Goal: Task Accomplishment & Management: Manage account settings

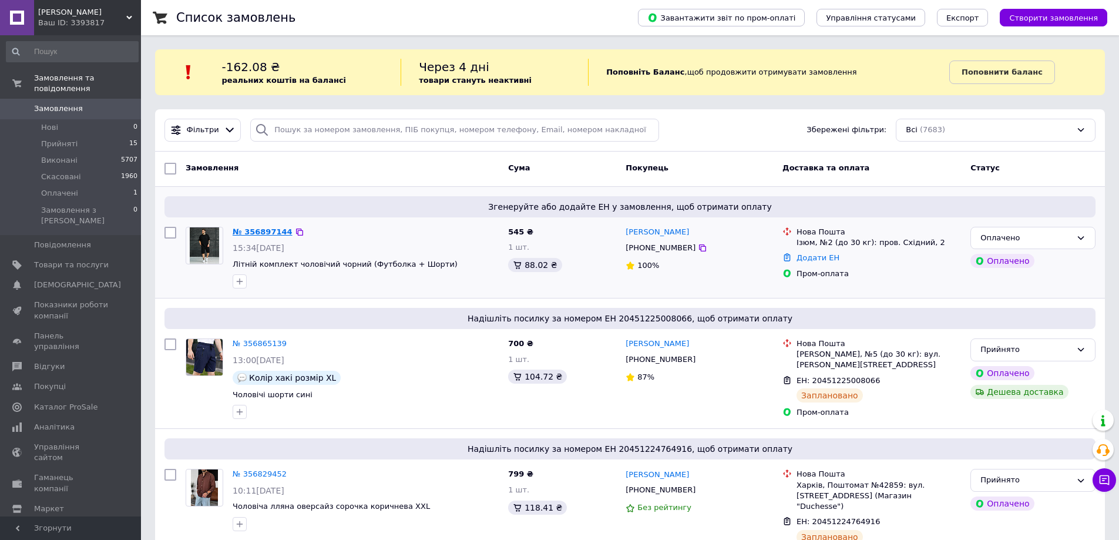
click at [256, 233] on link "№ 356897144" at bounding box center [263, 231] width 60 height 9
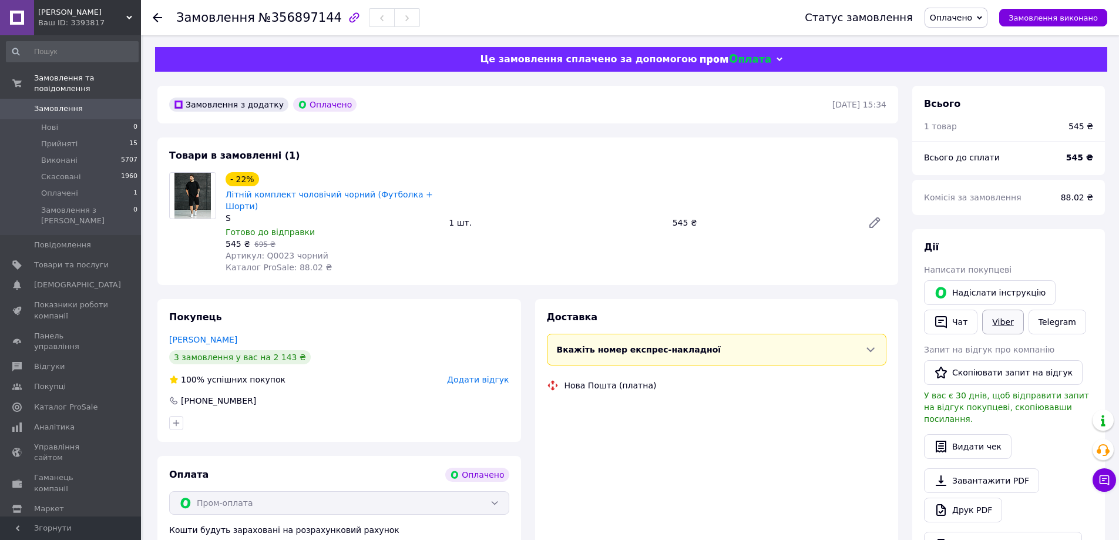
click at [1000, 317] on link "Viber" at bounding box center [1003, 322] width 41 height 25
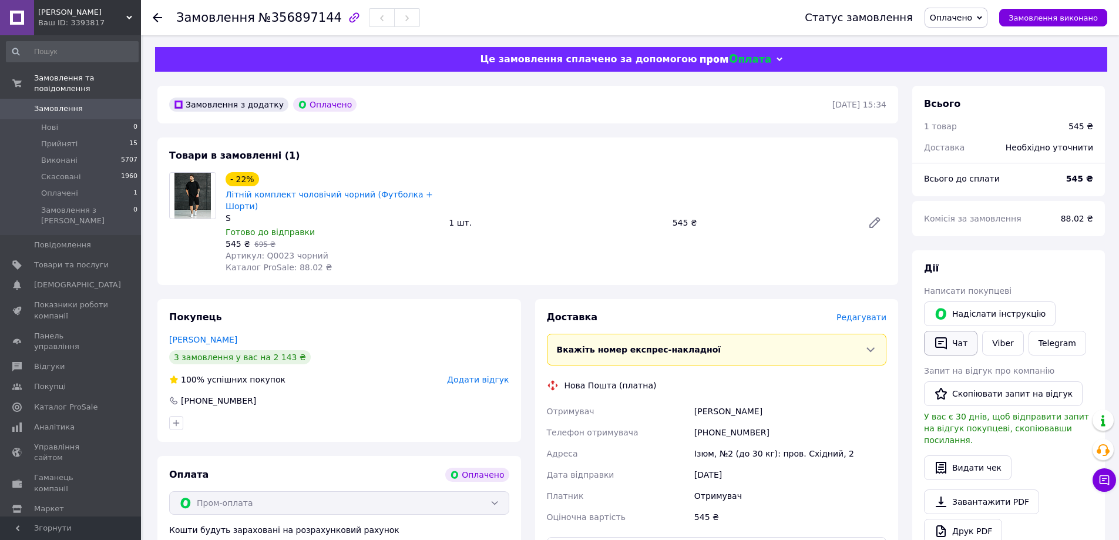
click at [955, 334] on button "Чат" at bounding box center [950, 343] width 53 height 25
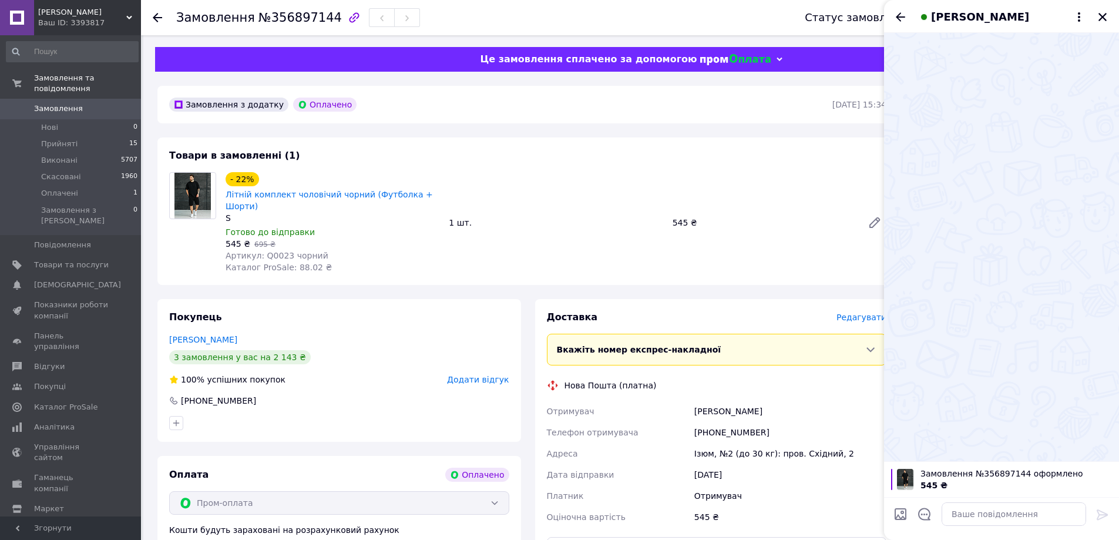
drag, startPoint x: 1108, startPoint y: 14, endPoint x: 821, endPoint y: 268, distance: 383.0
click at [1107, 14] on icon "Закрити" at bounding box center [1103, 17] width 11 height 11
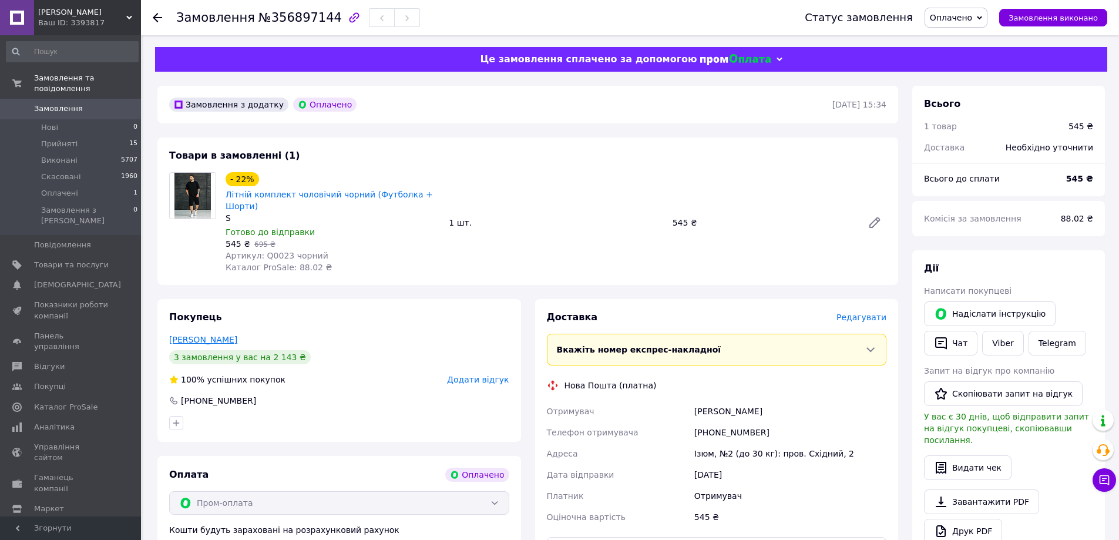
click at [219, 335] on link "[PERSON_NAME]" at bounding box center [203, 339] width 68 height 9
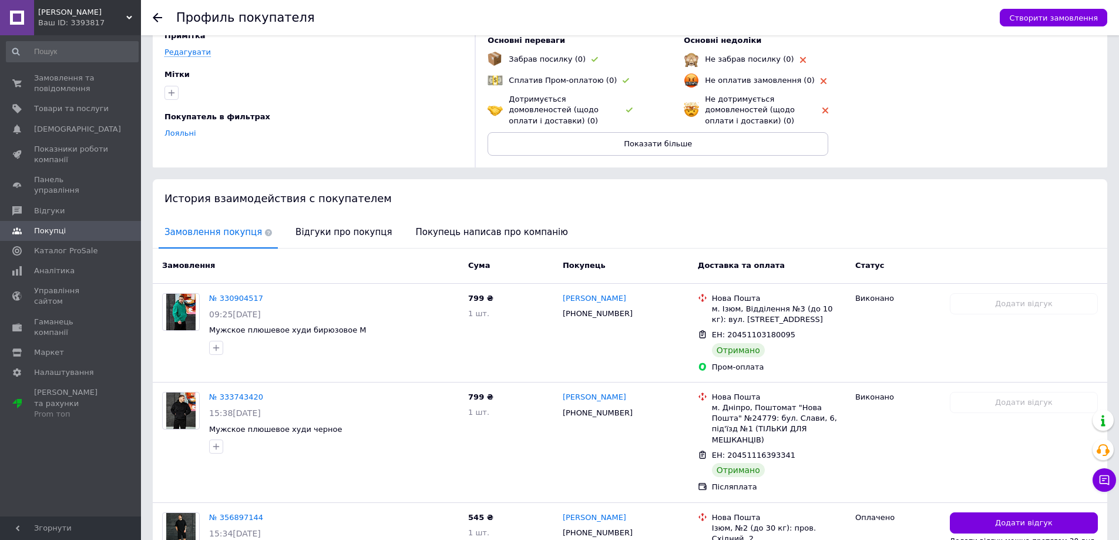
scroll to position [168, 0]
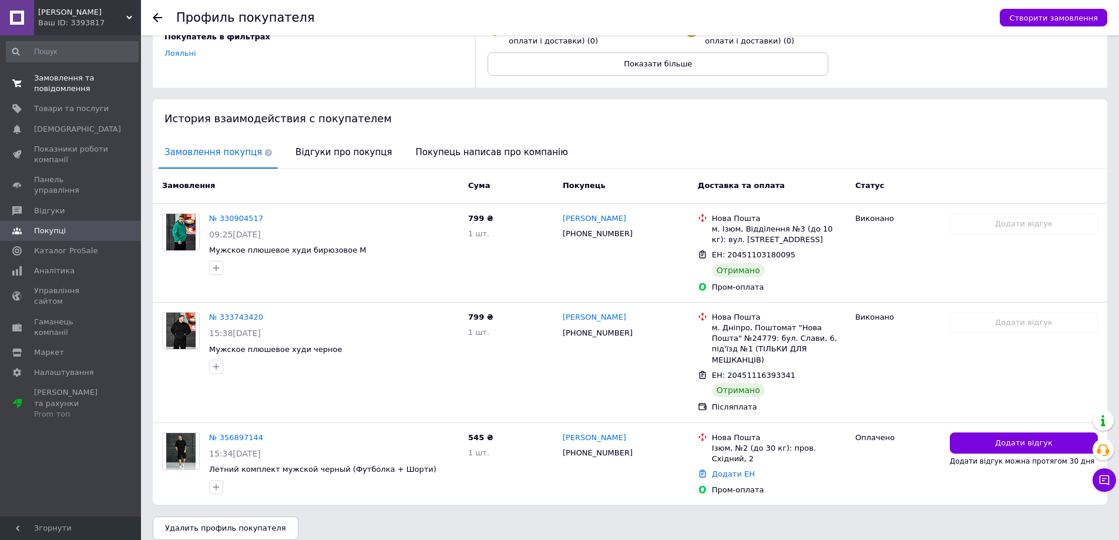
click at [79, 89] on span "Замовлення та повідомлення" at bounding box center [71, 83] width 75 height 21
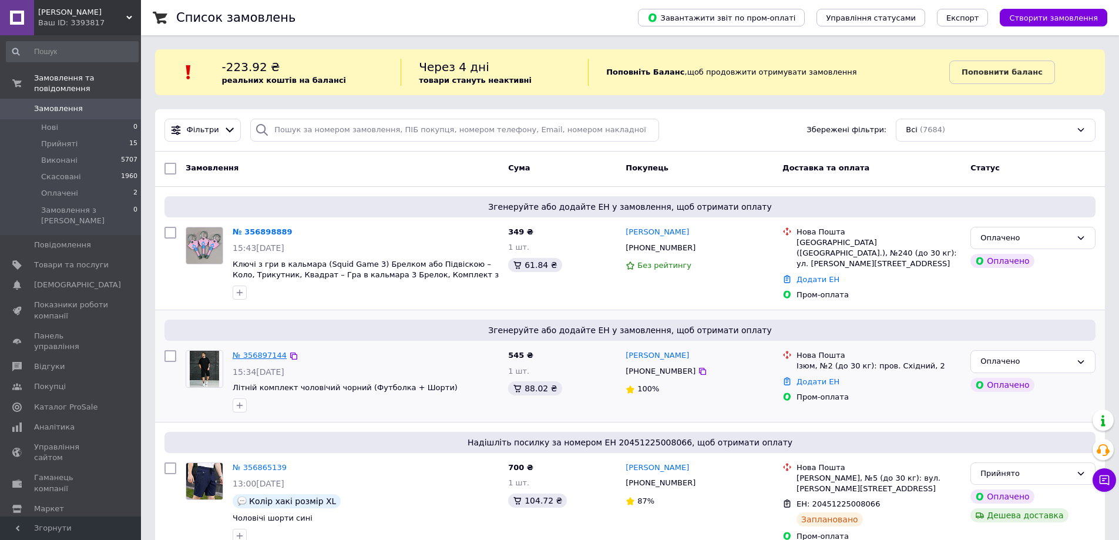
click at [240, 351] on link "№ 356897144" at bounding box center [260, 355] width 54 height 9
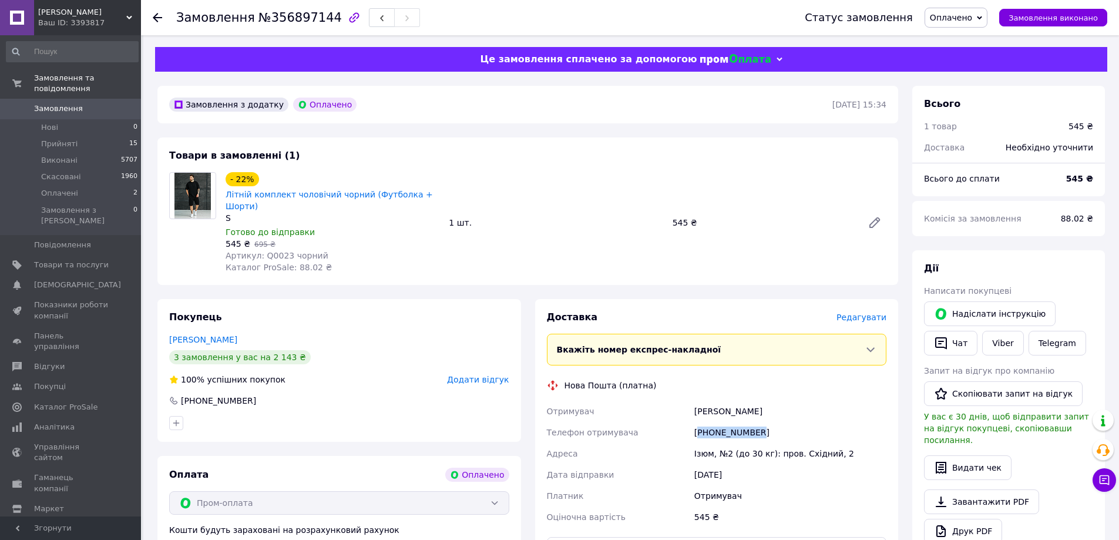
drag, startPoint x: 700, startPoint y: 420, endPoint x: 770, endPoint y: 423, distance: 70.0
click at [770, 423] on div "[PHONE_NUMBER]" at bounding box center [790, 432] width 197 height 21
click at [1049, 343] on link "Telegram" at bounding box center [1058, 343] width 58 height 25
drag, startPoint x: 223, startPoint y: 196, endPoint x: 437, endPoint y: 194, distance: 213.3
click at [437, 194] on div "- 22% Літній комплект чоловічий чорний (Футболка + Шорти) S Готово до відправки…" at bounding box center [332, 223] width 223 height 106
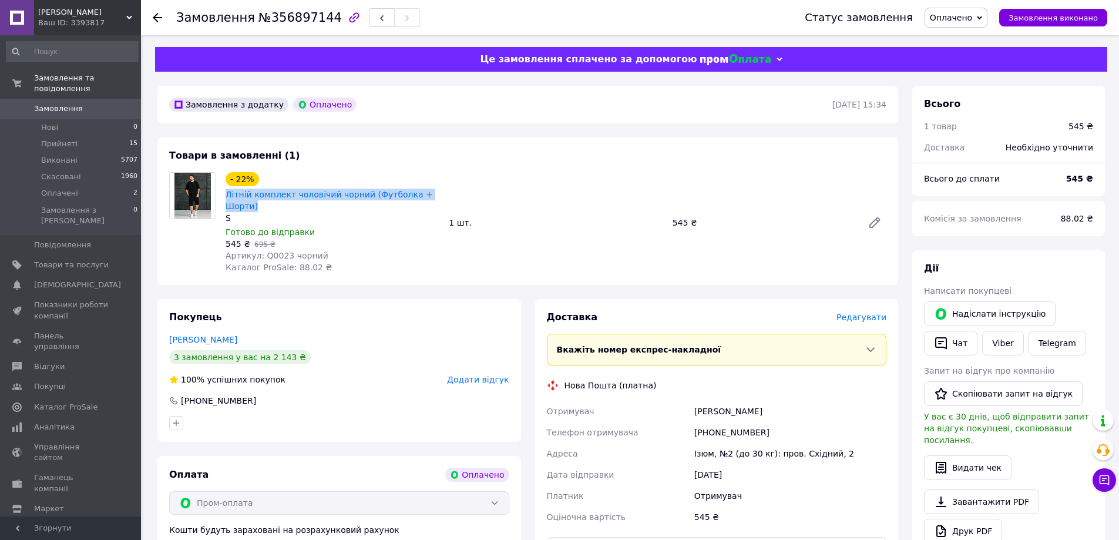
copy link "Літній комплект чоловічий чорний (Футболка + Шорти)"
drag, startPoint x: 264, startPoint y: 18, endPoint x: 322, endPoint y: 23, distance: 57.8
click at [322, 23] on span "№356897144" at bounding box center [300, 18] width 83 height 14
copy span "356897144"
drag, startPoint x: 235, startPoint y: 196, endPoint x: 449, endPoint y: 193, distance: 213.9
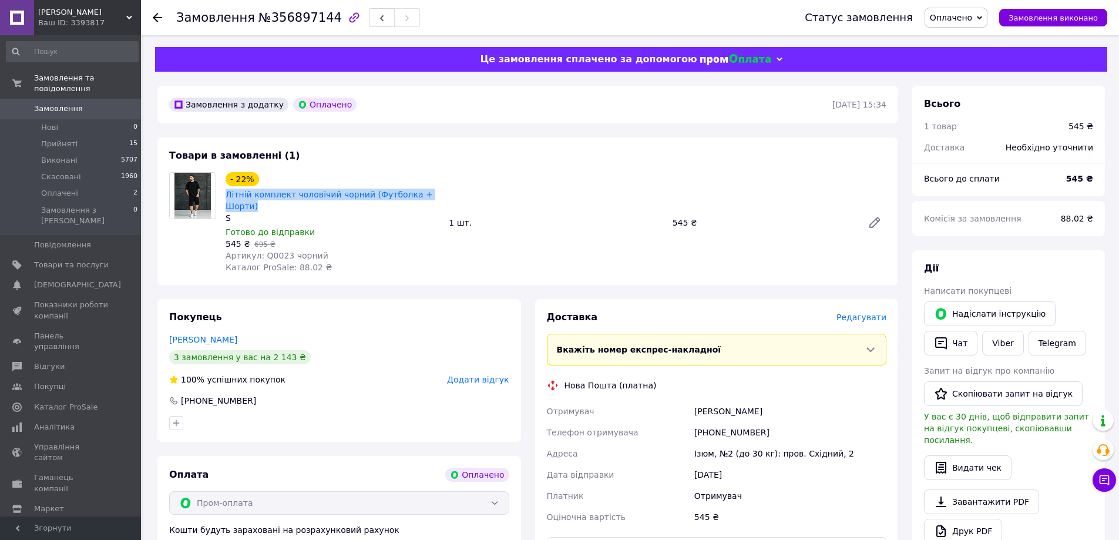
click at [449, 193] on div "- 22% Літній комплект чоловічий чорний (Футболка + Шорти) S Готово до відправки…" at bounding box center [556, 223] width 670 height 106
copy link "Літній комплект чоловічий чорний (Футболка + Шорти)"
click at [53, 188] on span "Оплачені" at bounding box center [59, 193] width 37 height 11
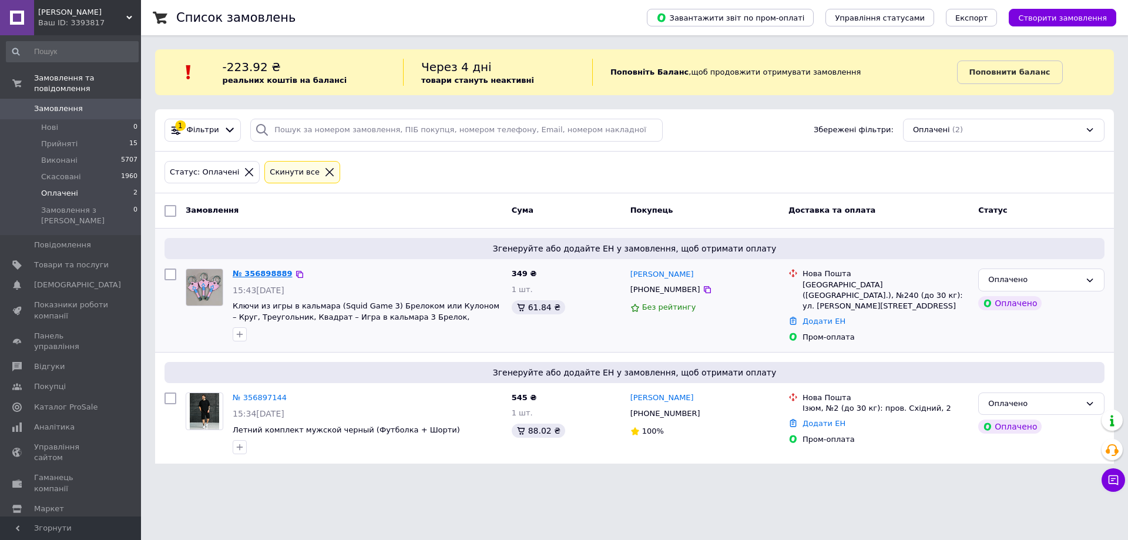
click at [266, 276] on link "№ 356898889" at bounding box center [263, 273] width 60 height 9
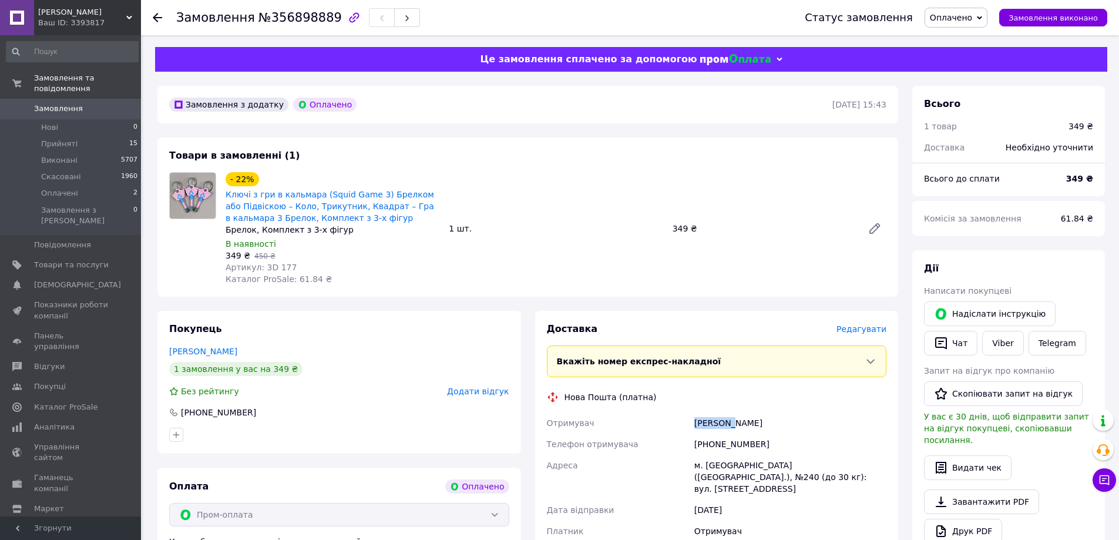
drag, startPoint x: 693, startPoint y: 426, endPoint x: 728, endPoint y: 421, distance: 35.7
click at [728, 421] on div "Кузьміна Тетяна" at bounding box center [790, 423] width 197 height 21
copy div "Кузьміна"
drag, startPoint x: 742, startPoint y: 424, endPoint x: 760, endPoint y: 424, distance: 18.2
click at [760, 424] on div "Кузьміна Тетяна" at bounding box center [790, 423] width 197 height 21
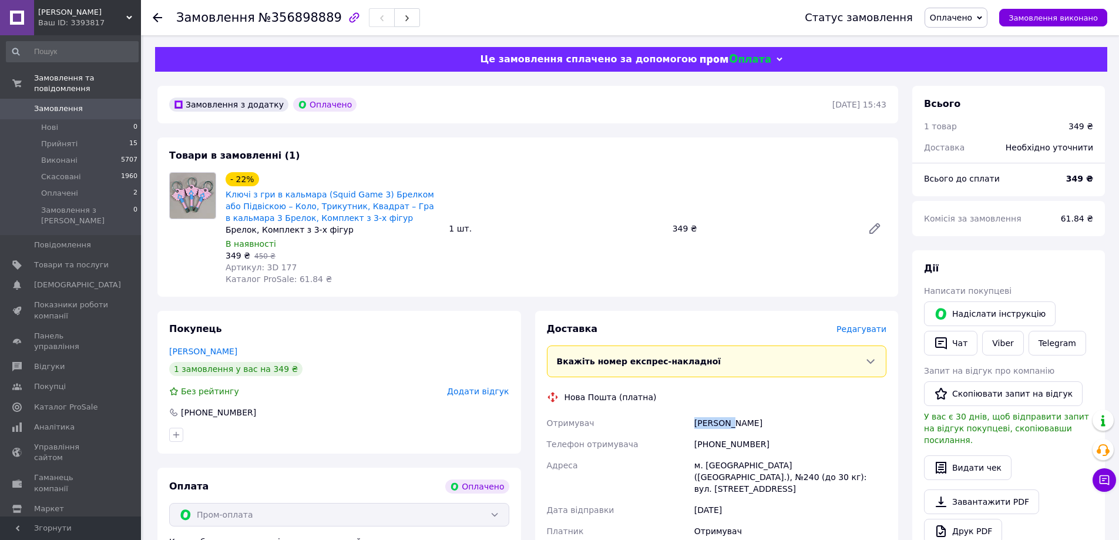
copy div "Тетяна"
drag, startPoint x: 710, startPoint y: 442, endPoint x: 787, endPoint y: 443, distance: 77.0
click at [787, 443] on div "[PHONE_NUMBER]" at bounding box center [790, 444] width 197 height 21
copy div "0504388882"
drag, startPoint x: 703, startPoint y: 465, endPoint x: 719, endPoint y: 467, distance: 16.0
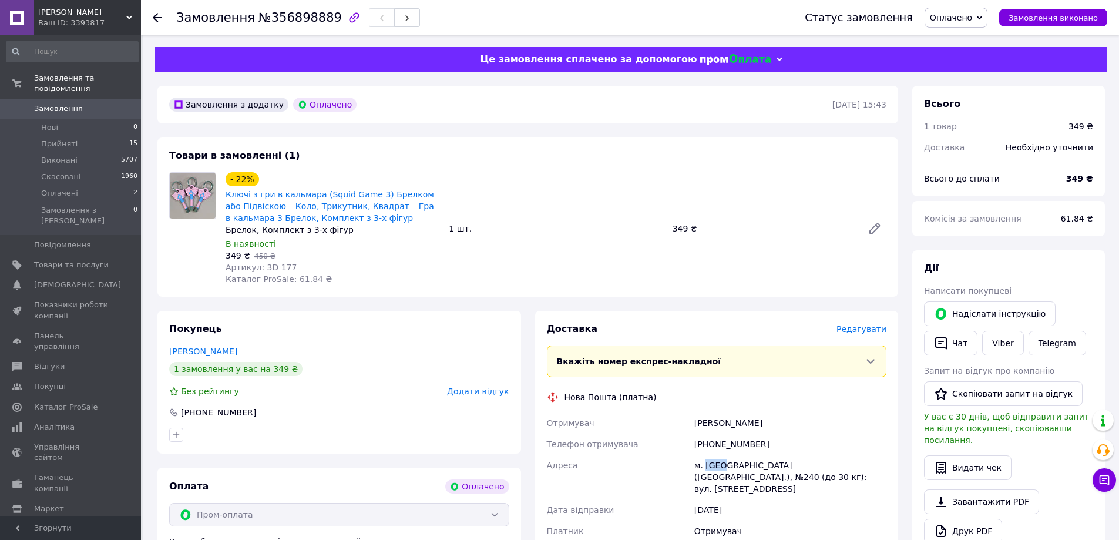
click at [719, 467] on div "м. Київ (Київська обл.), №240 (до 30 кг): вул. Преображенська, 8б" at bounding box center [790, 477] width 197 height 45
click at [75, 185] on li "Оплачені 2" at bounding box center [72, 193] width 145 height 16
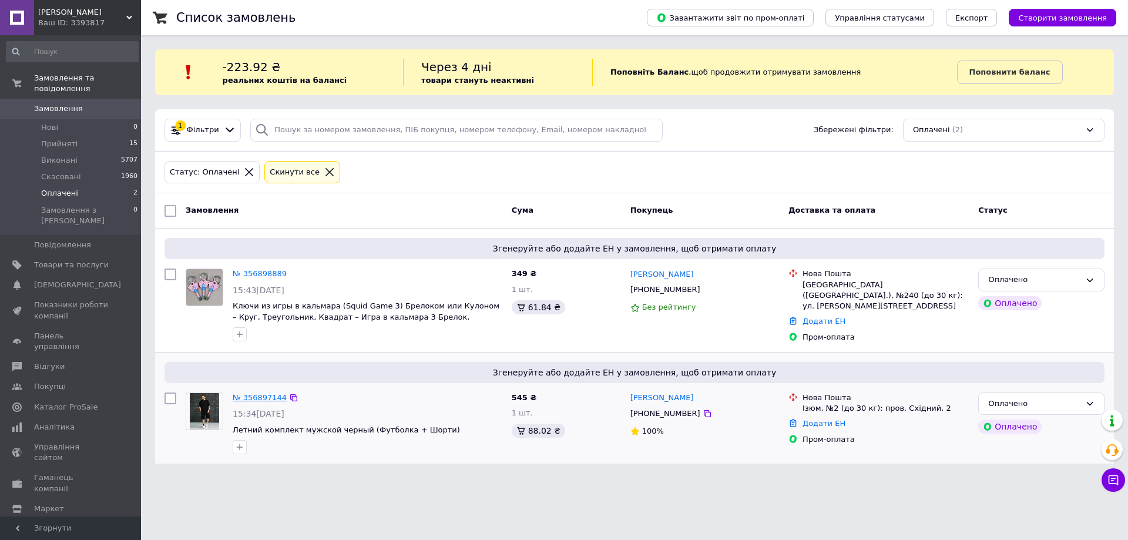
click at [259, 399] on link "№ 356897144" at bounding box center [260, 397] width 54 height 9
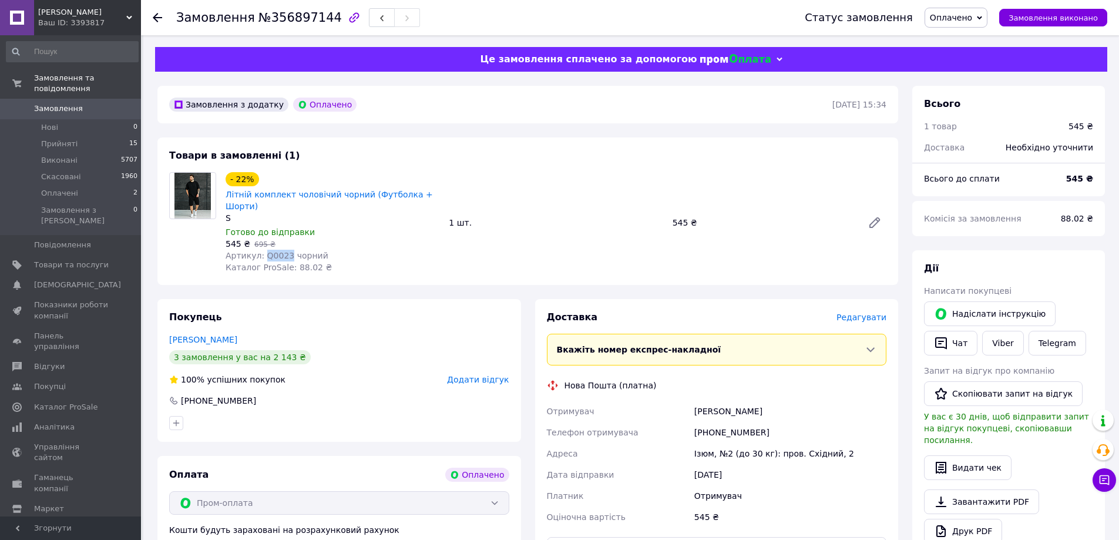
drag, startPoint x: 261, startPoint y: 245, endPoint x: 284, endPoint y: 246, distance: 22.3
click at [284, 251] on span "Артикул: Q0023 чорний" at bounding box center [277, 255] width 103 height 9
copy span "Q0023"
drag, startPoint x: 696, startPoint y: 401, endPoint x: 729, endPoint y: 403, distance: 33.5
click at [729, 403] on div "[PERSON_NAME]" at bounding box center [790, 411] width 197 height 21
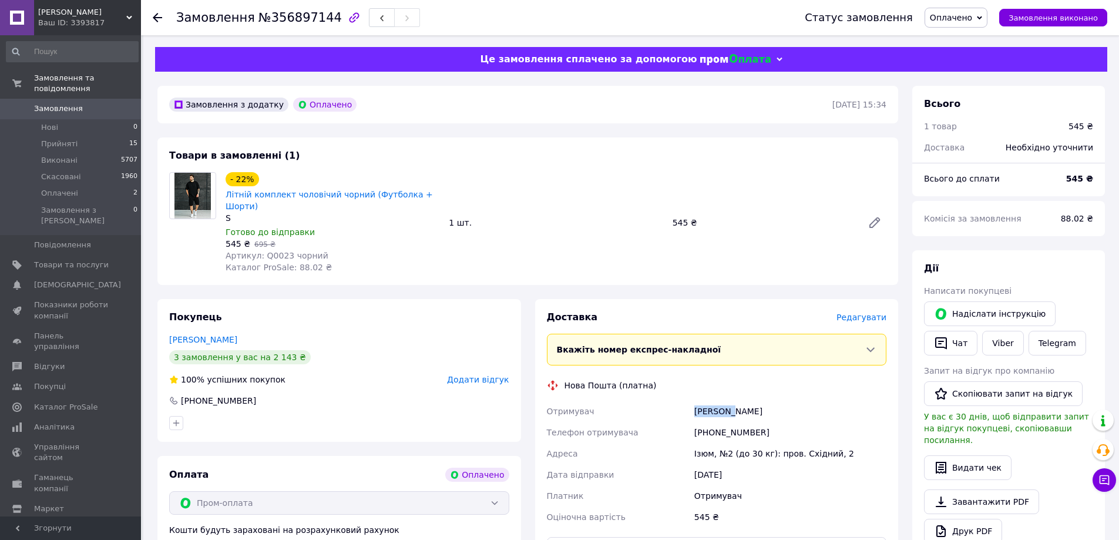
copy div "[PERSON_NAME]"
drag, startPoint x: 733, startPoint y: 401, endPoint x: 806, endPoint y: 401, distance: 72.9
click at [806, 401] on div "[PERSON_NAME]" at bounding box center [790, 411] width 197 height 21
copy div "[PERSON_NAME]"
drag, startPoint x: 700, startPoint y: 421, endPoint x: 791, endPoint y: 421, distance: 90.5
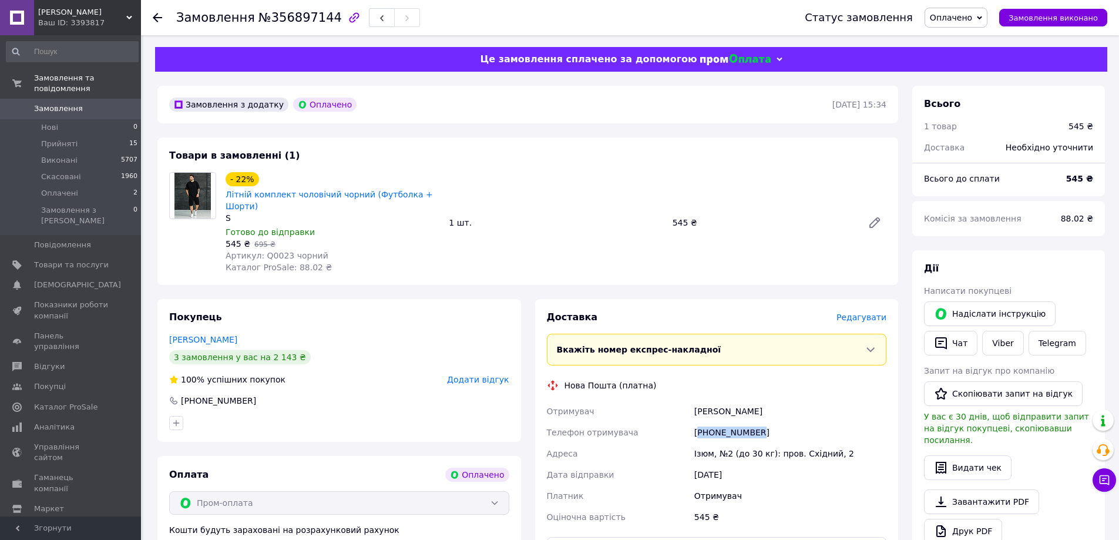
click at [791, 422] on div "[PHONE_NUMBER]" at bounding box center [790, 432] width 197 height 21
copy div "380934967809"
drag, startPoint x: 696, startPoint y: 442, endPoint x: 711, endPoint y: 442, distance: 15.3
click at [711, 443] on div "Ізюм, №2 (до 30 кг): пров. Східний, 2" at bounding box center [790, 453] width 197 height 21
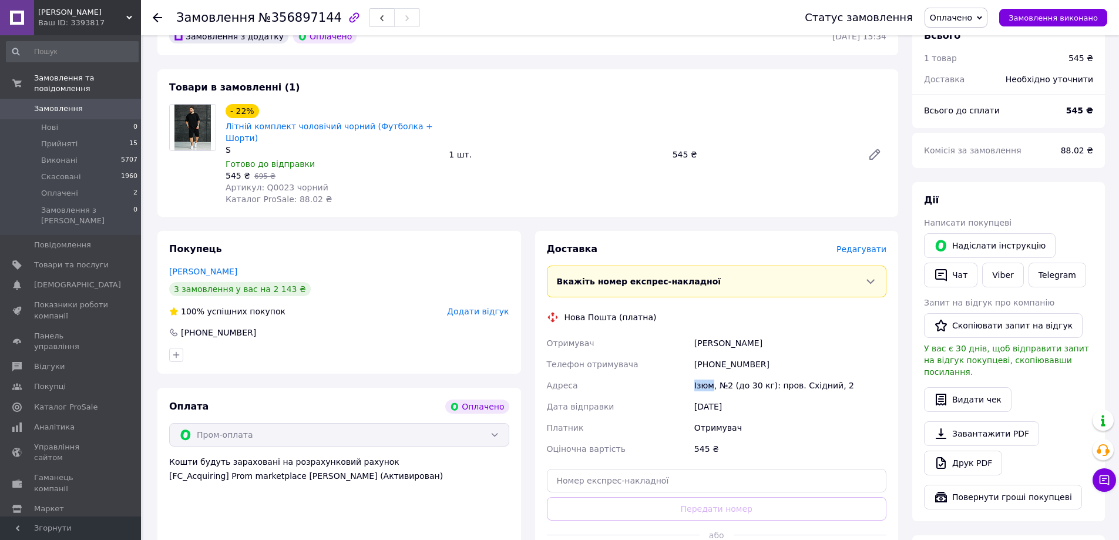
scroll to position [118, 0]
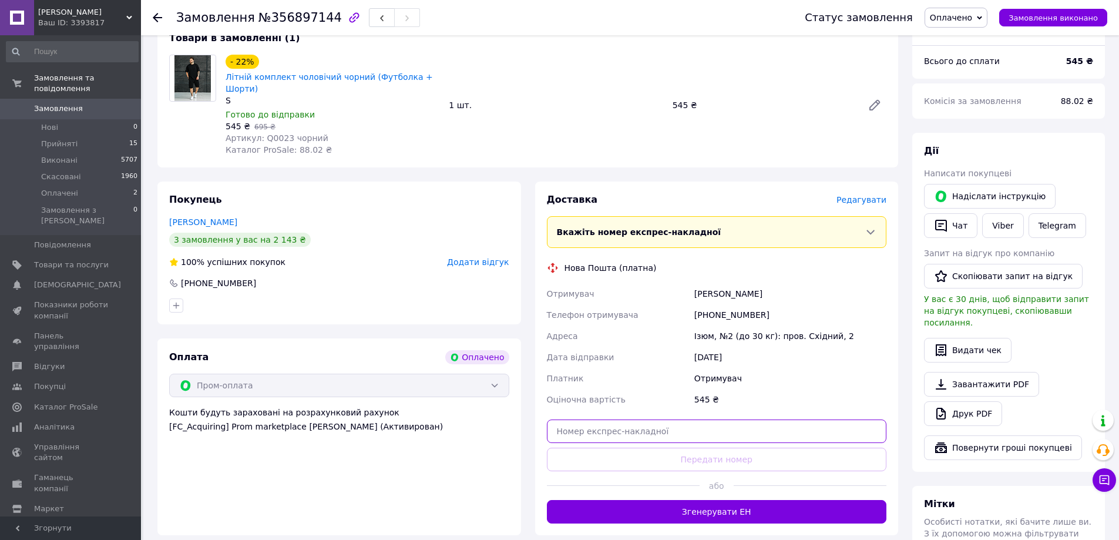
click at [645, 420] on input "text" at bounding box center [717, 432] width 340 height 24
paste input "20451225199645"
type input "20451225199645"
click at [649, 450] on button "Передати номер" at bounding box center [717, 460] width 340 height 24
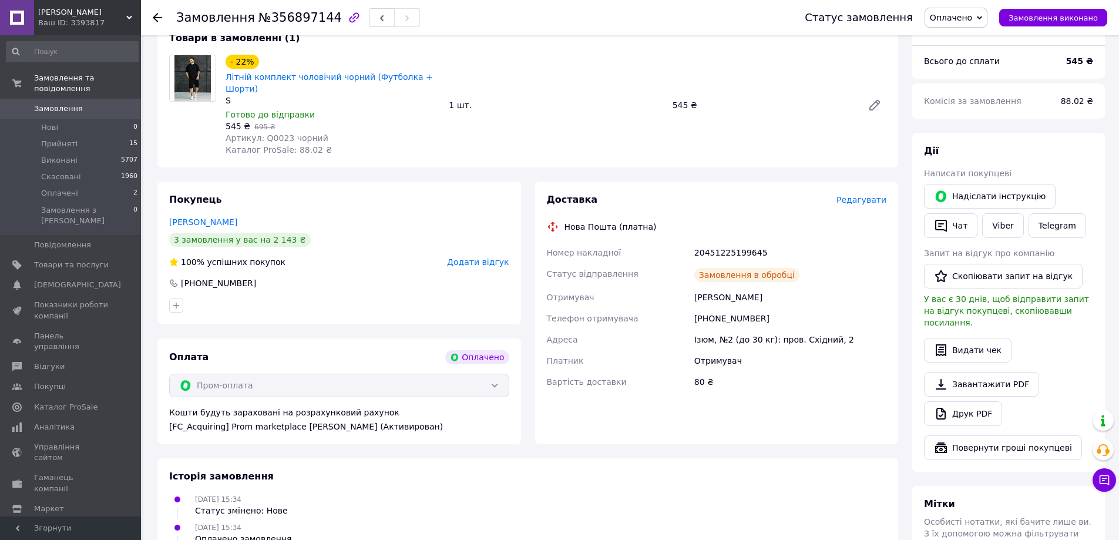
click at [724, 242] on div "20451225199645" at bounding box center [790, 252] width 197 height 21
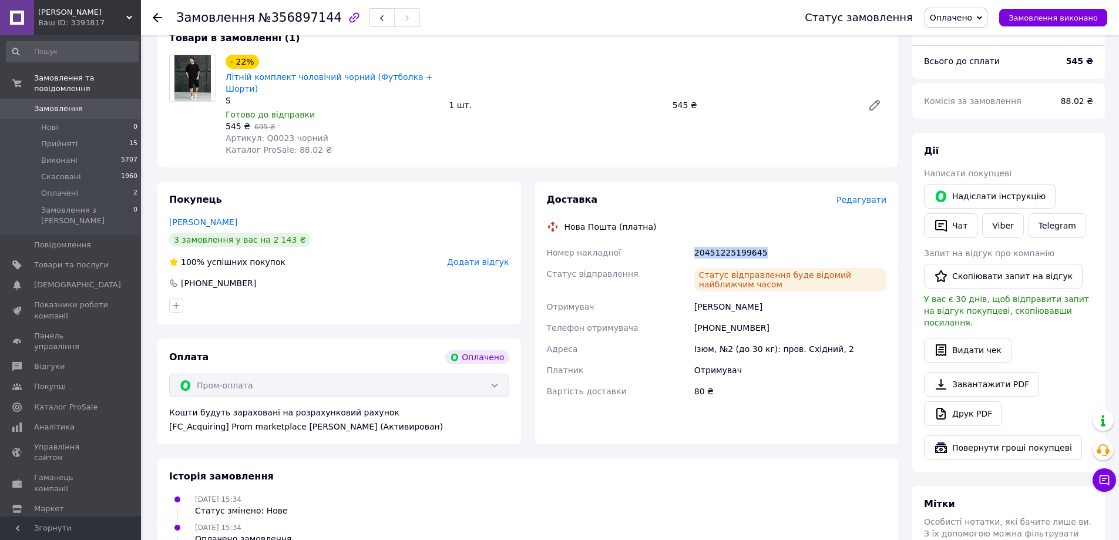
click at [964, 21] on span "Оплачено" at bounding box center [951, 17] width 42 height 9
click at [961, 38] on li "Прийнято" at bounding box center [957, 41] width 62 height 18
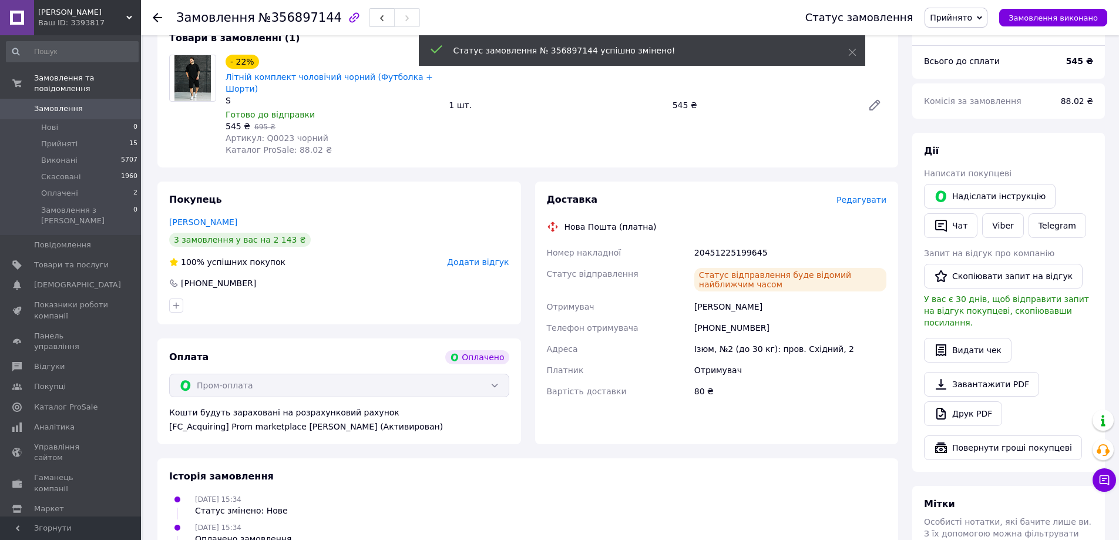
drag, startPoint x: 695, startPoint y: 296, endPoint x: 786, endPoint y: 300, distance: 91.2
click at [794, 298] on div "[PERSON_NAME]" at bounding box center [790, 306] width 197 height 21
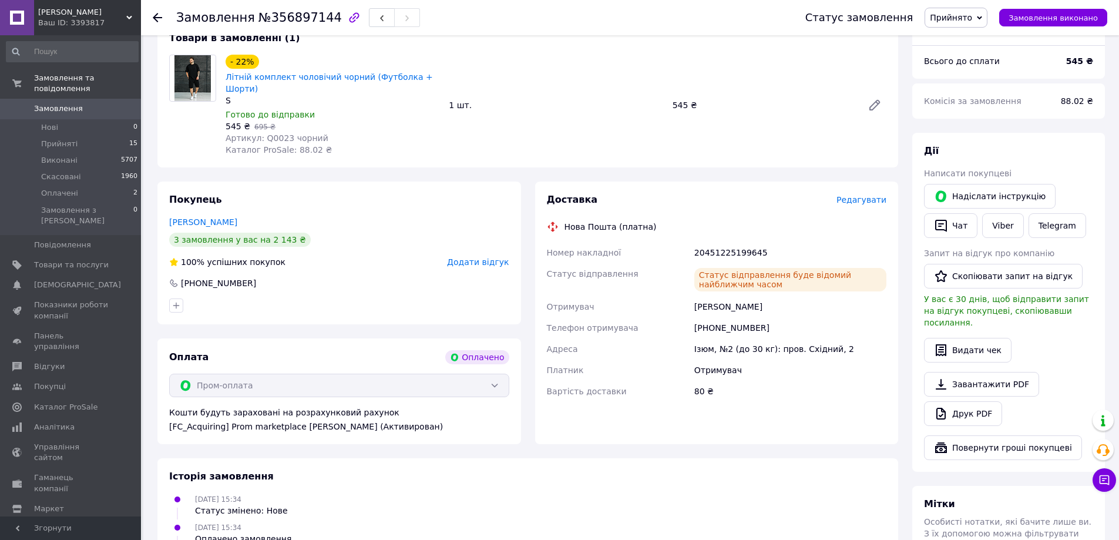
click at [730, 317] on div "[PHONE_NUMBER]" at bounding box center [790, 327] width 197 height 21
drag, startPoint x: 695, startPoint y: 338, endPoint x: 849, endPoint y: 337, distance: 154.6
click at [849, 338] on div "Ізюм, №2 (до 30 кг): пров. Східний, 2" at bounding box center [790, 348] width 197 height 21
click at [723, 243] on div "20451225199645" at bounding box center [790, 252] width 197 height 21
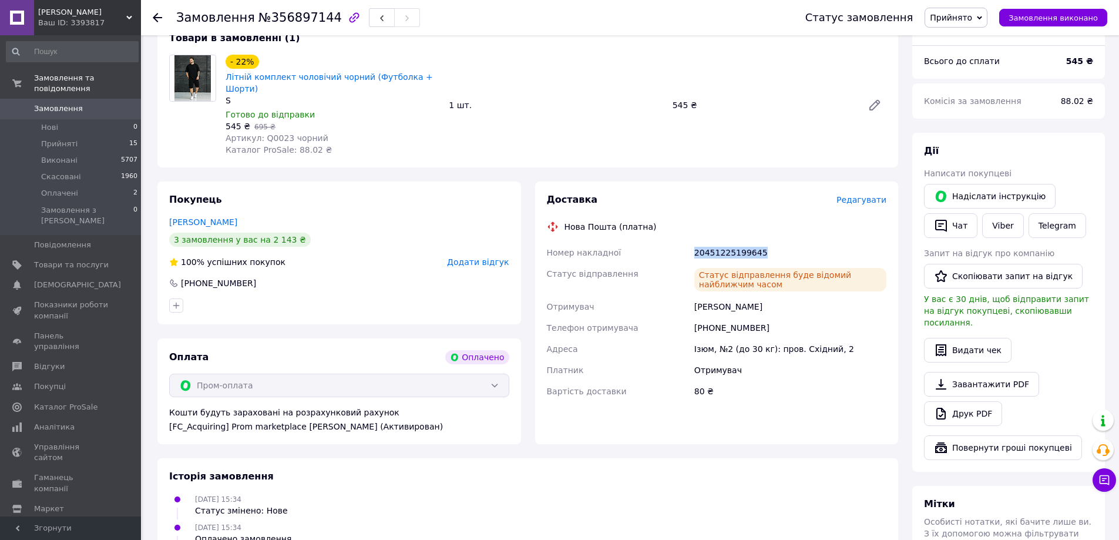
click at [723, 243] on div "20451225199645" at bounding box center [790, 252] width 197 height 21
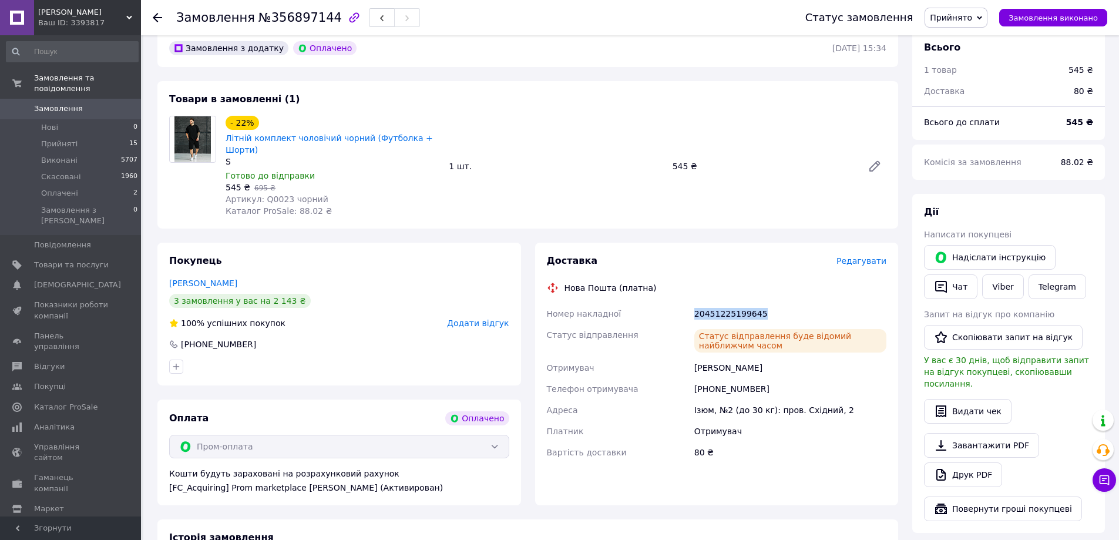
scroll to position [0, 0]
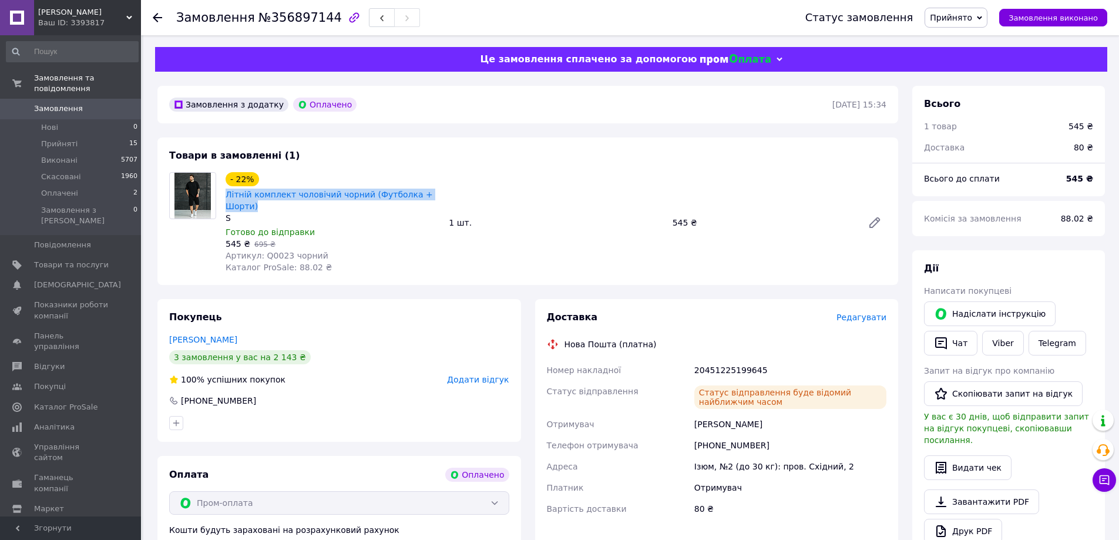
drag, startPoint x: 221, startPoint y: 196, endPoint x: 447, endPoint y: 198, distance: 226.3
click at [447, 198] on div "- 22% Літній комплект чоловічий чорний (Футболка + Шорти) S Готово до відправки…" at bounding box center [556, 223] width 670 height 106
drag, startPoint x: 262, startPoint y: 245, endPoint x: 323, endPoint y: 241, distance: 61.3
click at [323, 250] on div "Артикул: Q0023 чорний" at bounding box center [333, 256] width 214 height 12
click at [276, 16] on span "№356897144" at bounding box center [300, 18] width 83 height 14
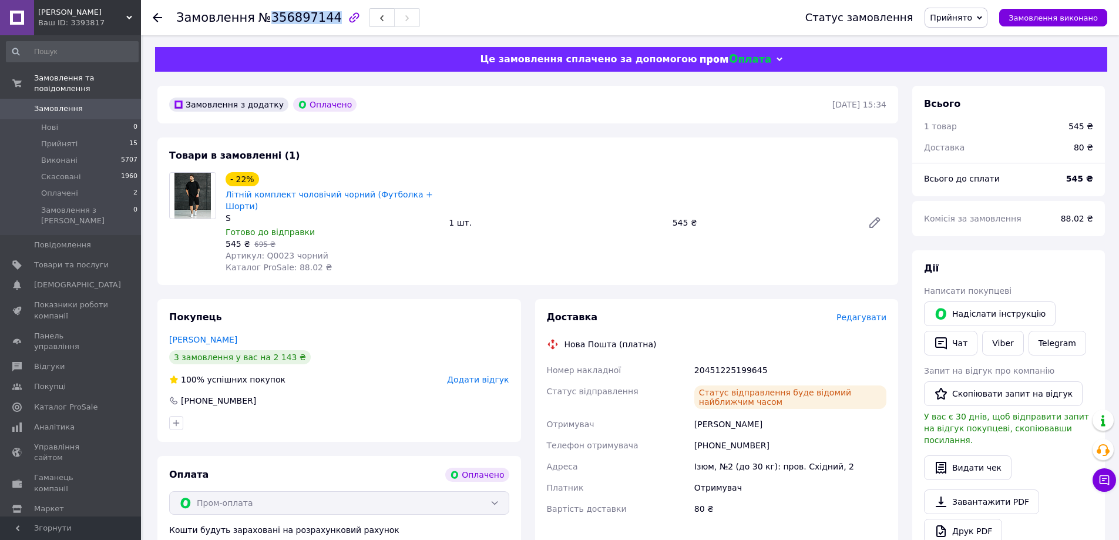
click at [276, 16] on span "№356897144" at bounding box center [300, 18] width 83 height 14
click at [58, 188] on span "Оплачені" at bounding box center [59, 193] width 37 height 11
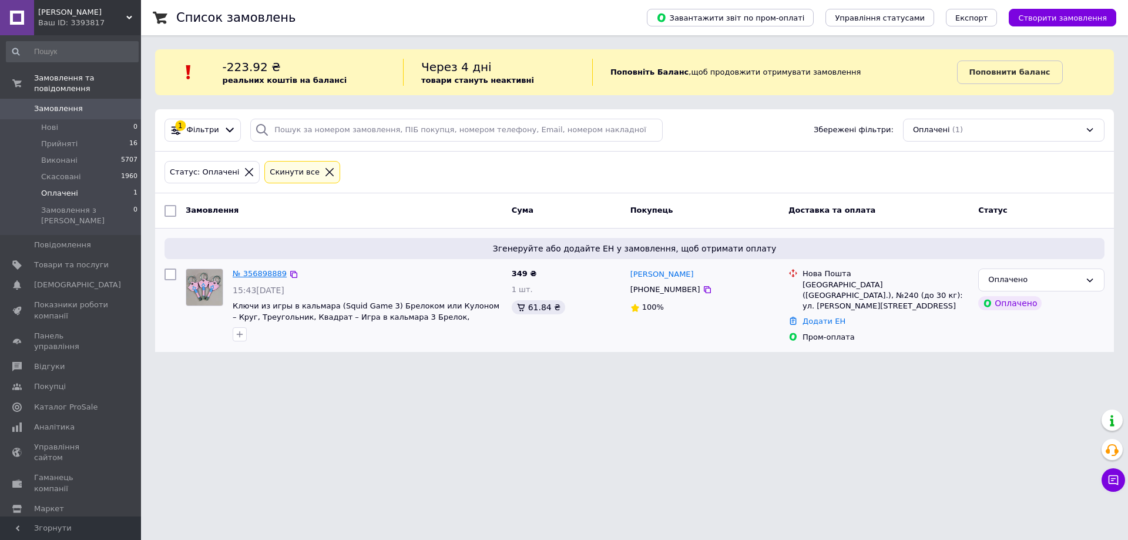
click at [263, 272] on link "№ 356898889" at bounding box center [260, 273] width 54 height 9
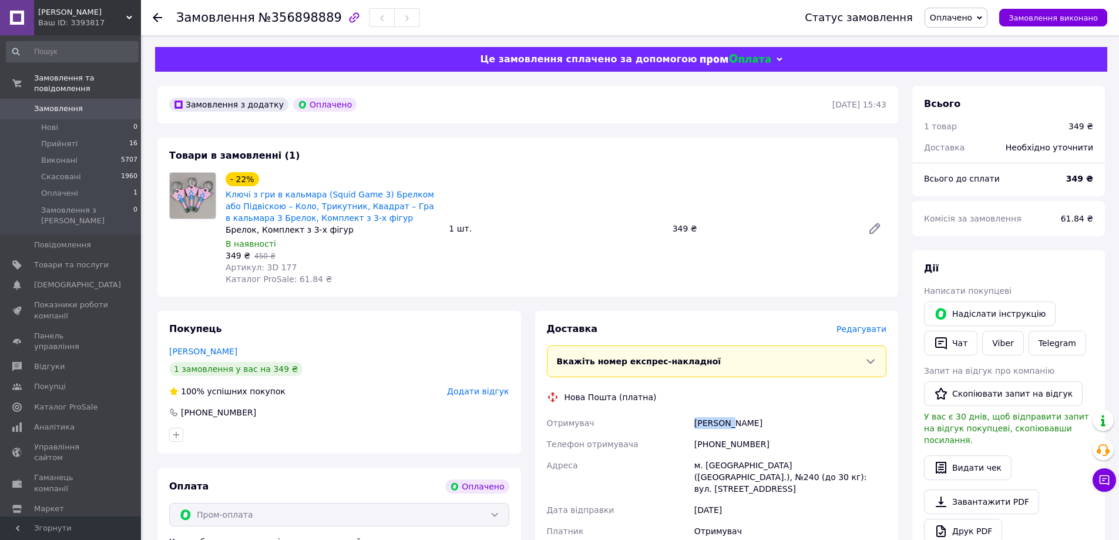
drag, startPoint x: 691, startPoint y: 427, endPoint x: 726, endPoint y: 424, distance: 35.3
click at [726, 424] on div "Отримувач Кузьміна Тетяна Телефон отримувача +380504388882 Адреса м. Київ (Київ…" at bounding box center [717, 488] width 345 height 150
drag, startPoint x: 730, startPoint y: 423, endPoint x: 765, endPoint y: 423, distance: 34.7
click at [765, 423] on div "Кузьміна Тетяна" at bounding box center [790, 423] width 197 height 21
drag, startPoint x: 711, startPoint y: 447, endPoint x: 783, endPoint y: 448, distance: 72.3
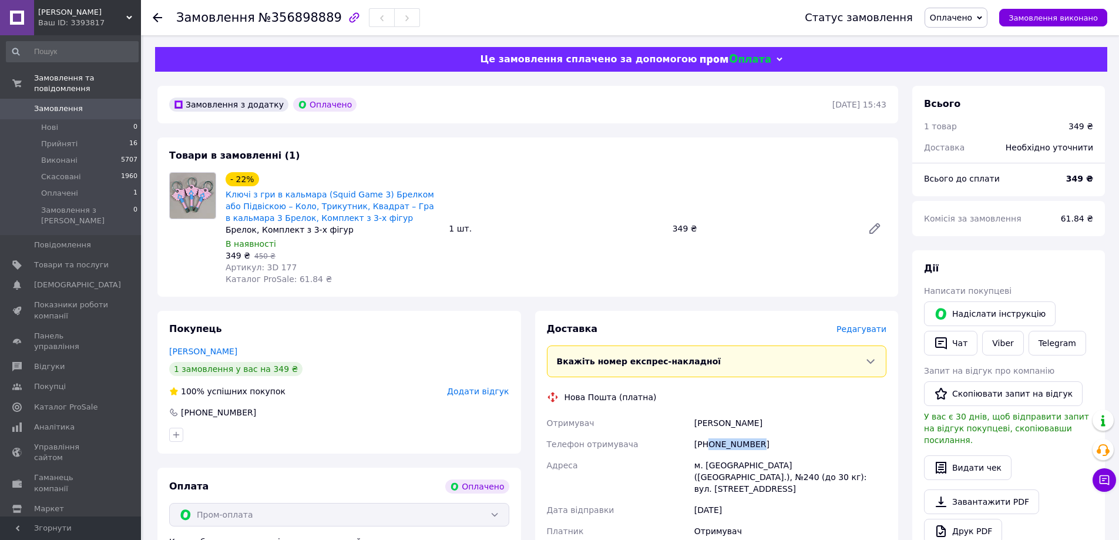
click at [783, 448] on div "[PHONE_NUMBER]" at bounding box center [790, 444] width 197 height 21
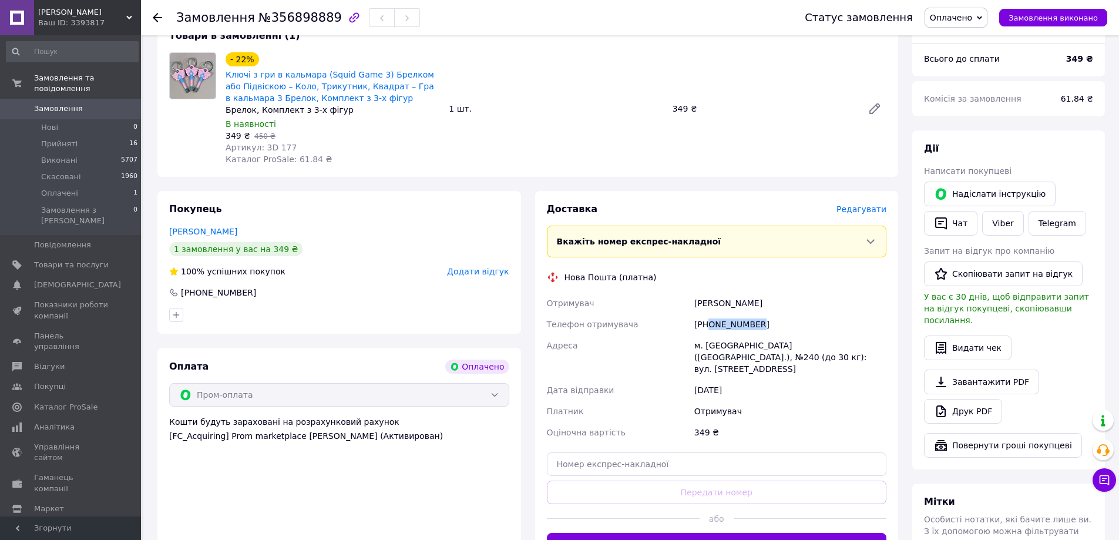
scroll to position [176, 0]
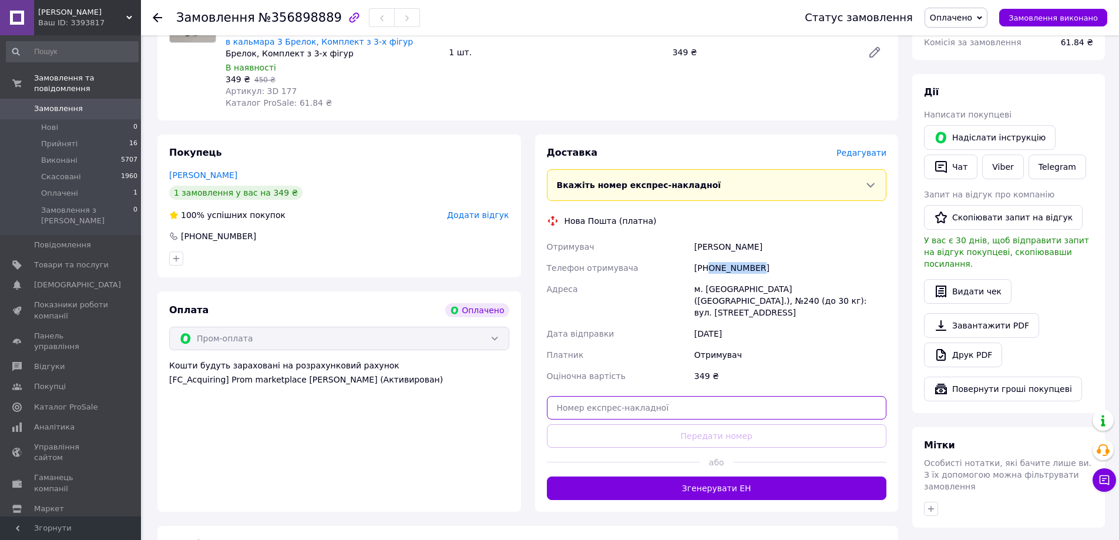
click at [648, 399] on input "text" at bounding box center [717, 408] width 340 height 24
paste input "20451225204351"
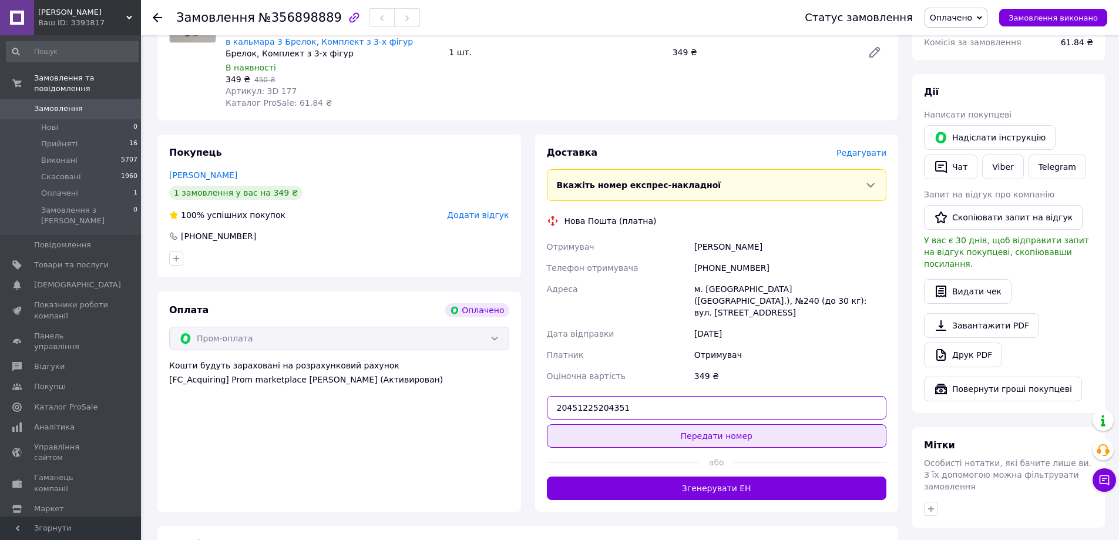
type input "20451225204351"
click at [655, 424] on button "Передати номер" at bounding box center [717, 436] width 340 height 24
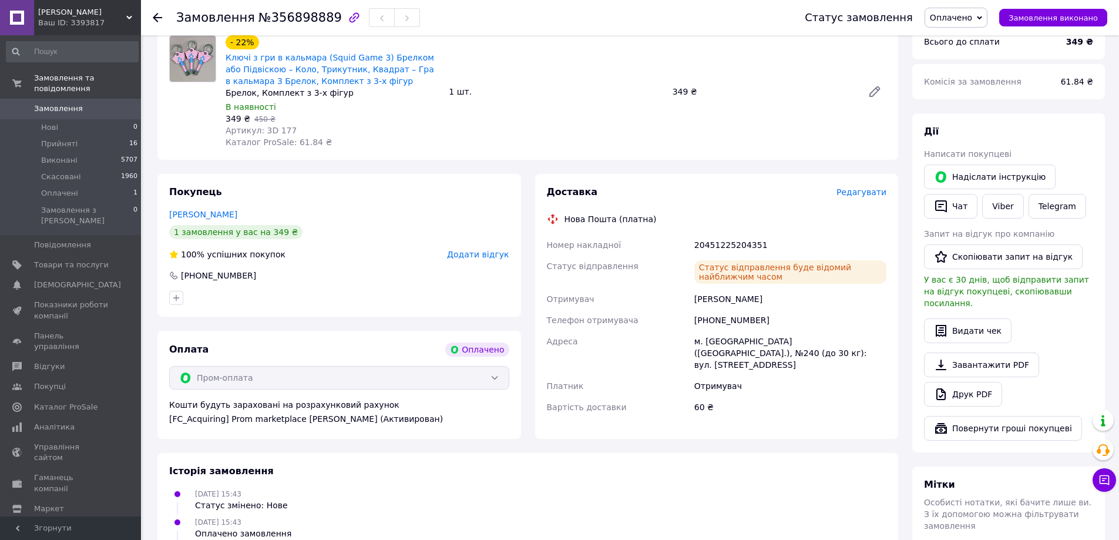
scroll to position [118, 0]
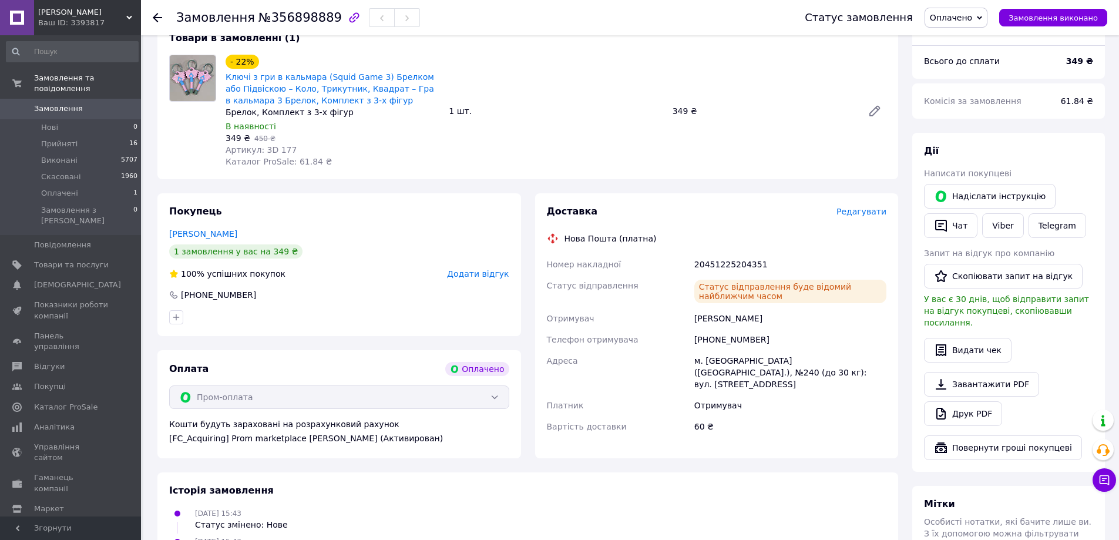
drag, startPoint x: 692, startPoint y: 320, endPoint x: 786, endPoint y: 326, distance: 94.2
click at [786, 326] on div "Кузьміна Тетяна" at bounding box center [790, 318] width 197 height 21
click at [726, 340] on div "[PHONE_NUMBER]" at bounding box center [790, 339] width 197 height 21
drag, startPoint x: 696, startPoint y: 362, endPoint x: 796, endPoint y: 378, distance: 101.1
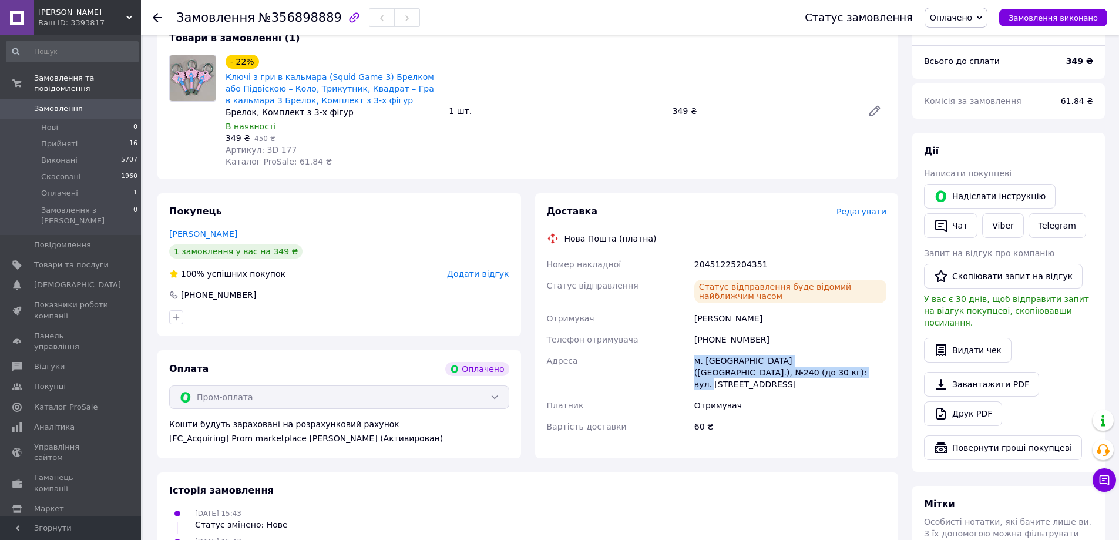
click at [796, 378] on div "м. Київ (Київська обл.), №240 (до 30 кг): вул. Преображенська, 8б" at bounding box center [790, 372] width 197 height 45
click at [713, 264] on div "20451225204351" at bounding box center [790, 264] width 197 height 21
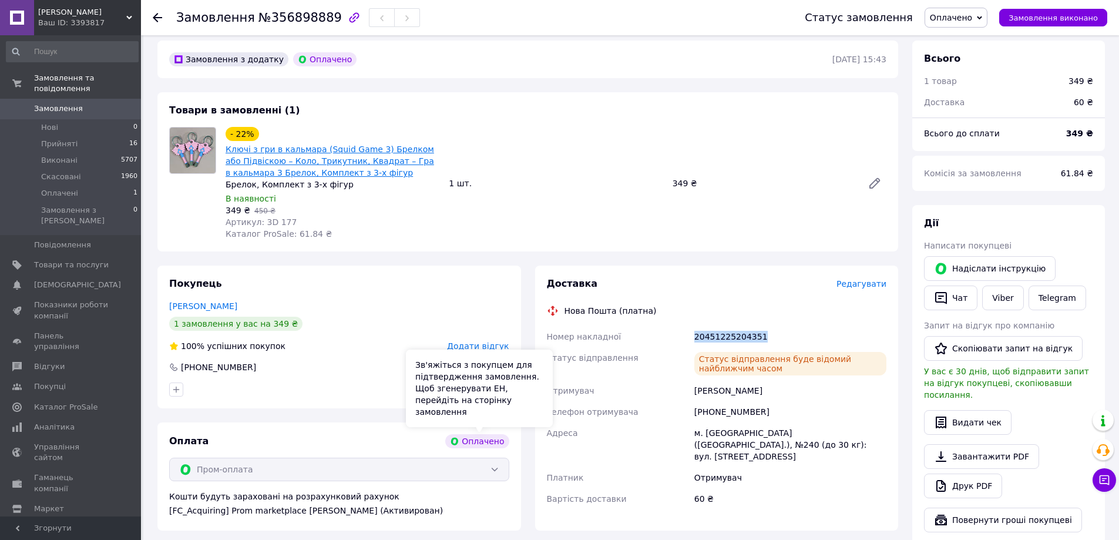
scroll to position [0, 0]
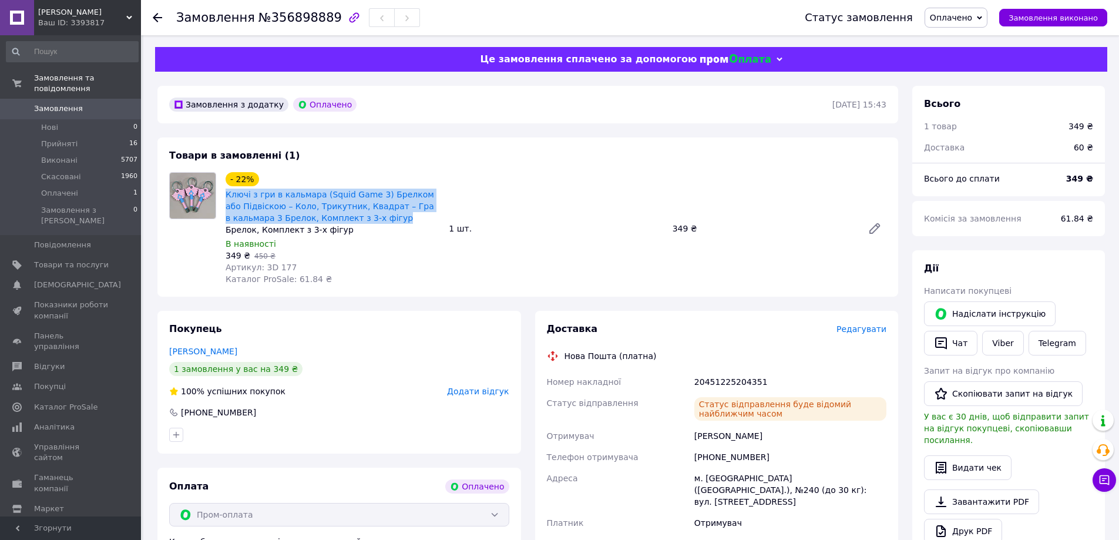
drag, startPoint x: 223, startPoint y: 194, endPoint x: 361, endPoint y: 223, distance: 141.2
click at [361, 223] on div "- 22% Ключі з гри в кальмара (Squid Game 3) Брелком або Підвіскою – Коло, Трику…" at bounding box center [332, 229] width 223 height 118
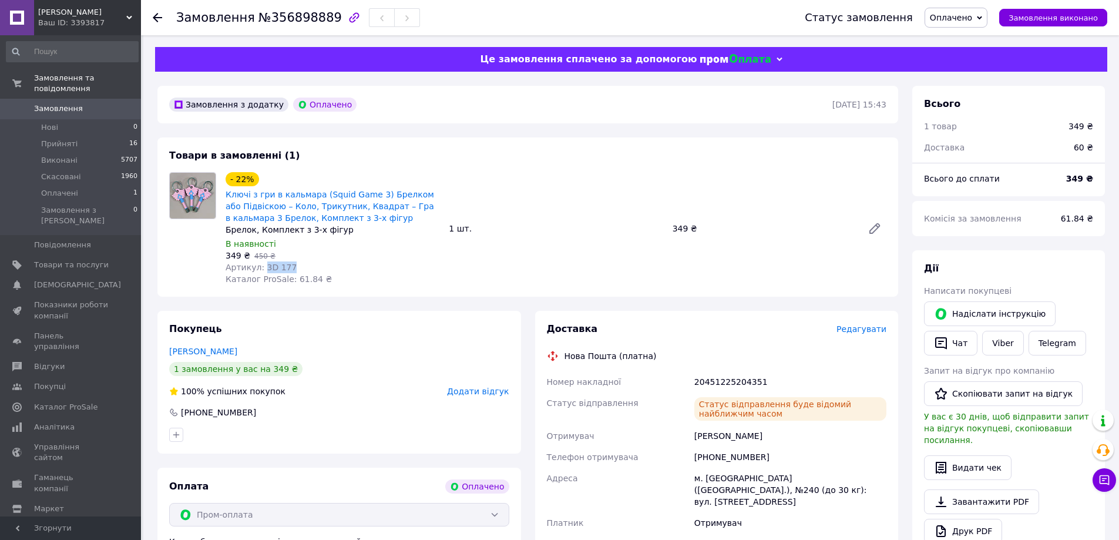
drag, startPoint x: 261, startPoint y: 268, endPoint x: 327, endPoint y: 266, distance: 65.8
click at [327, 266] on div "Артикул: 3D 177" at bounding box center [333, 267] width 214 height 12
click at [279, 18] on span "№356898889" at bounding box center [300, 18] width 83 height 14
click at [55, 103] on span "Замовлення" at bounding box center [58, 108] width 49 height 11
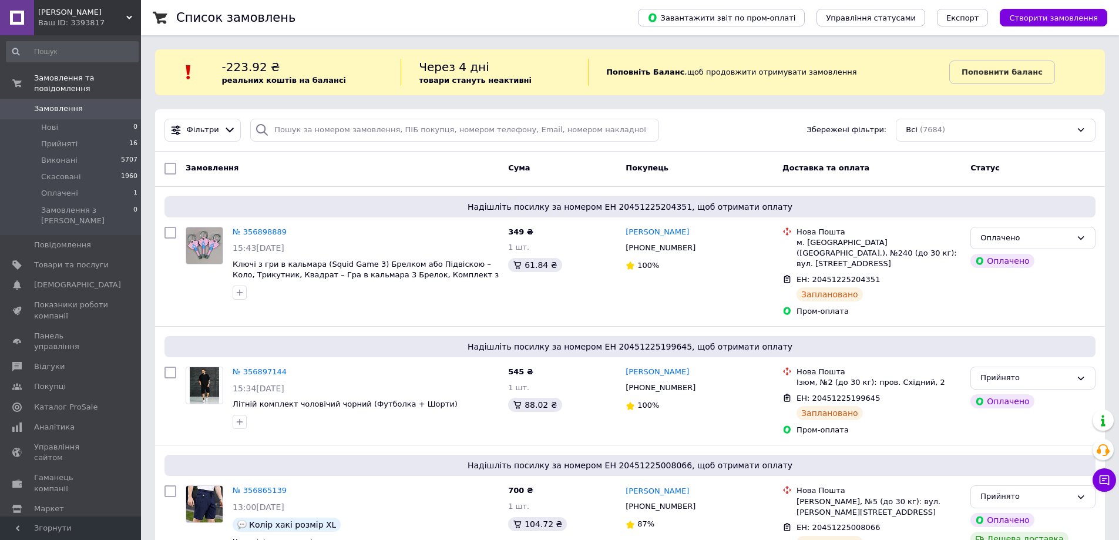
click at [1008, 180] on div "Замовлення Cума Покупець Доставка та оплата Статус" at bounding box center [630, 169] width 950 height 35
click at [1031, 242] on div "Оплачено" at bounding box center [1026, 238] width 91 height 12
click at [1029, 263] on li "Прийнято" at bounding box center [1033, 263] width 124 height 22
click at [58, 103] on span "Замовлення" at bounding box center [58, 108] width 49 height 11
